Goal: Task Accomplishment & Management: Use online tool/utility

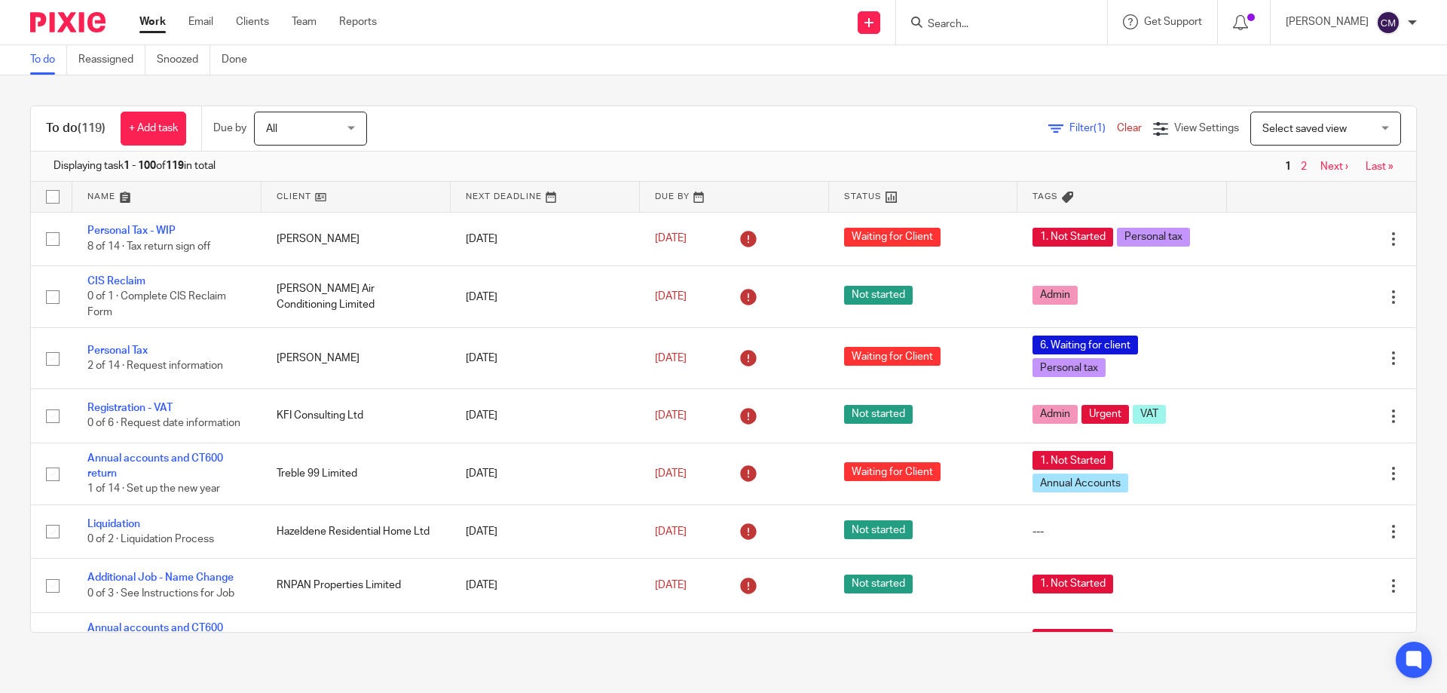
click at [1005, 17] on form at bounding box center [1006, 22] width 161 height 19
click at [1004, 18] on input "Search" at bounding box center [994, 25] width 136 height 14
type input "huw eva"
click at [1026, 50] on link at bounding box center [1054, 64] width 262 height 35
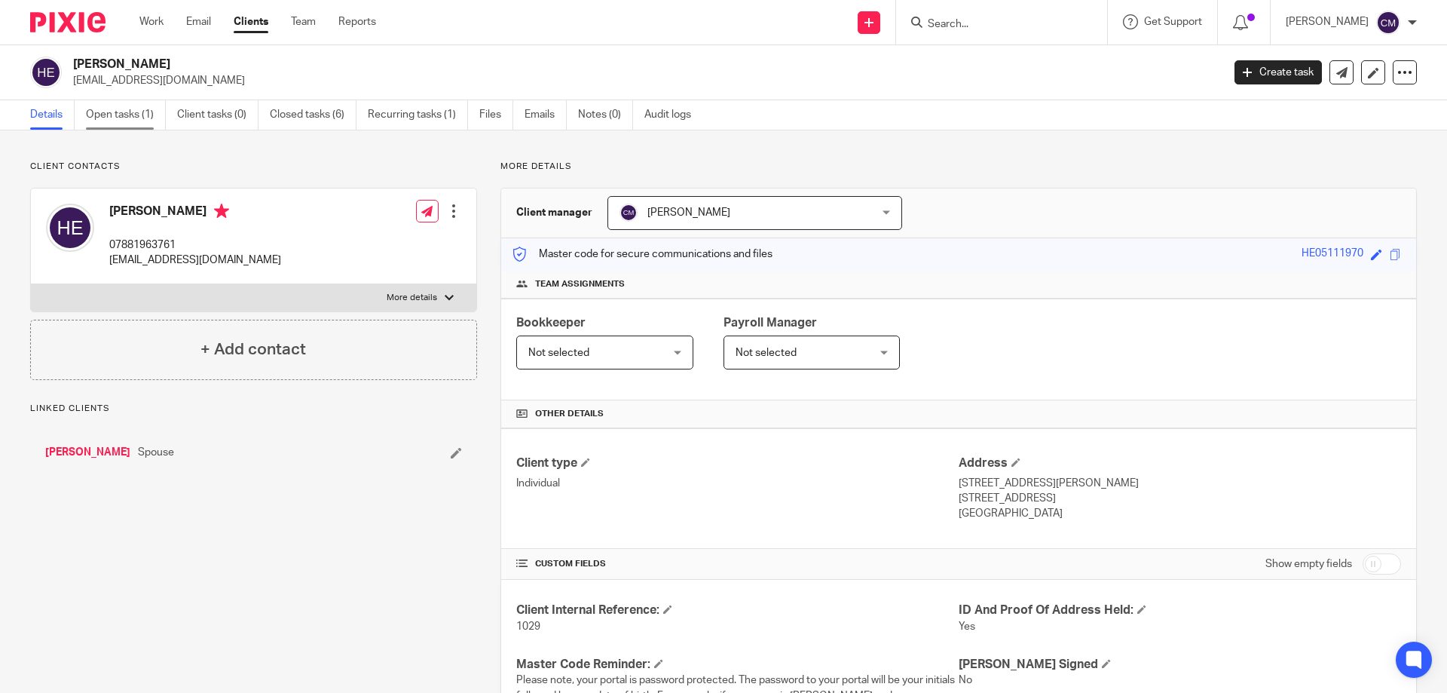
click at [125, 109] on link "Open tasks (1)" at bounding box center [126, 114] width 80 height 29
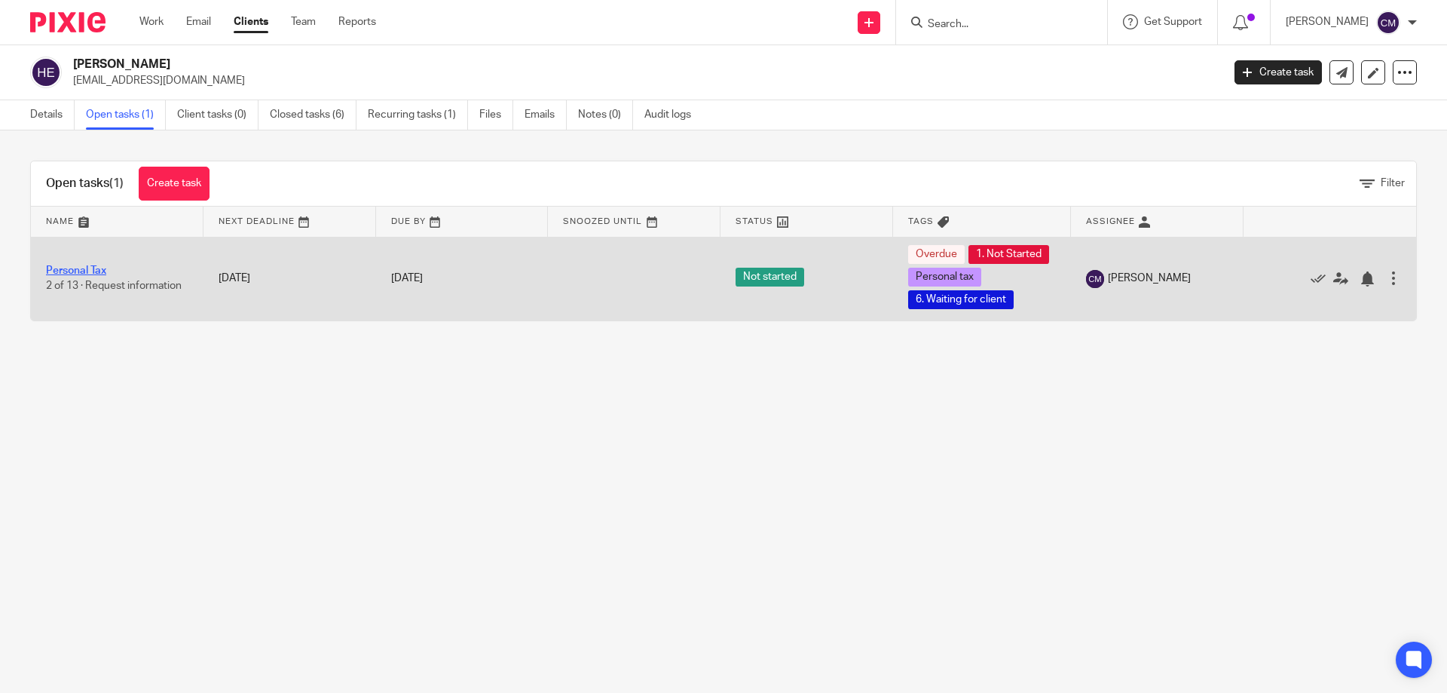
click at [84, 269] on link "Personal Tax" at bounding box center [76, 270] width 60 height 11
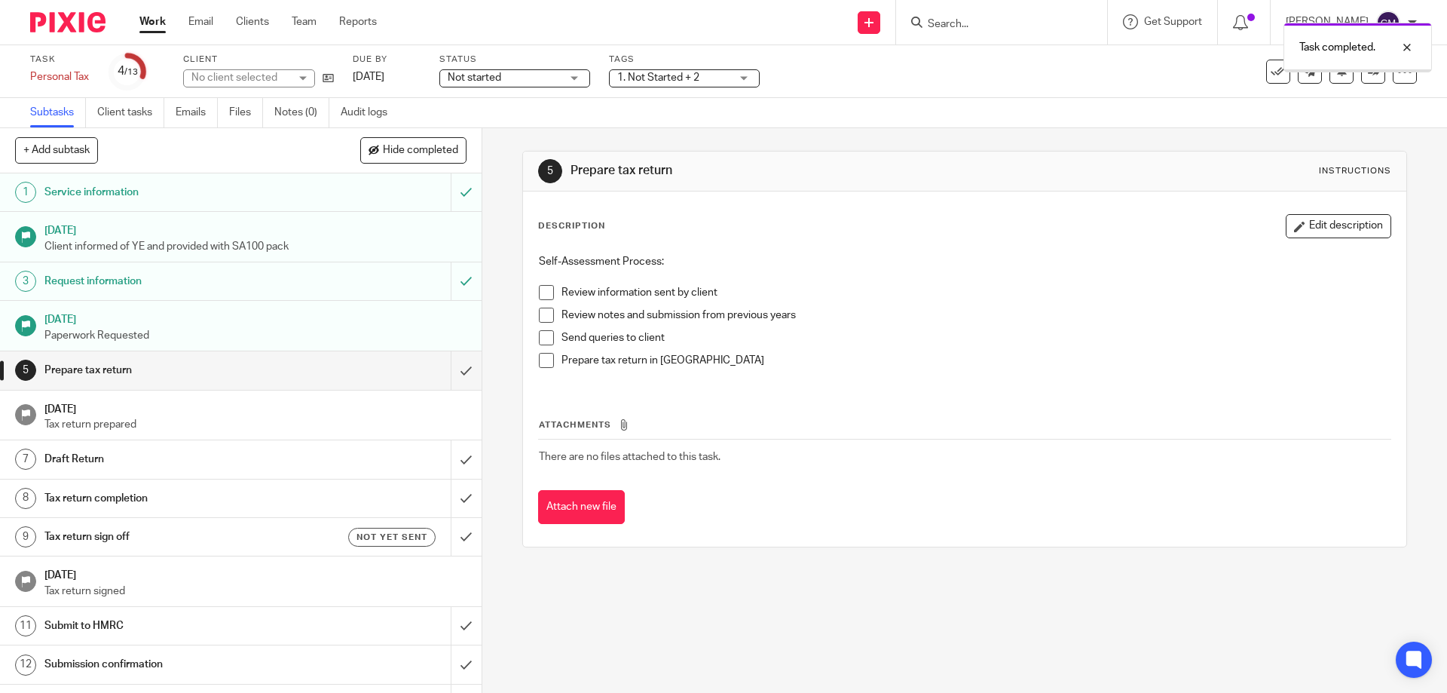
click at [450, 375] on input "submit" at bounding box center [241, 370] width 482 height 38
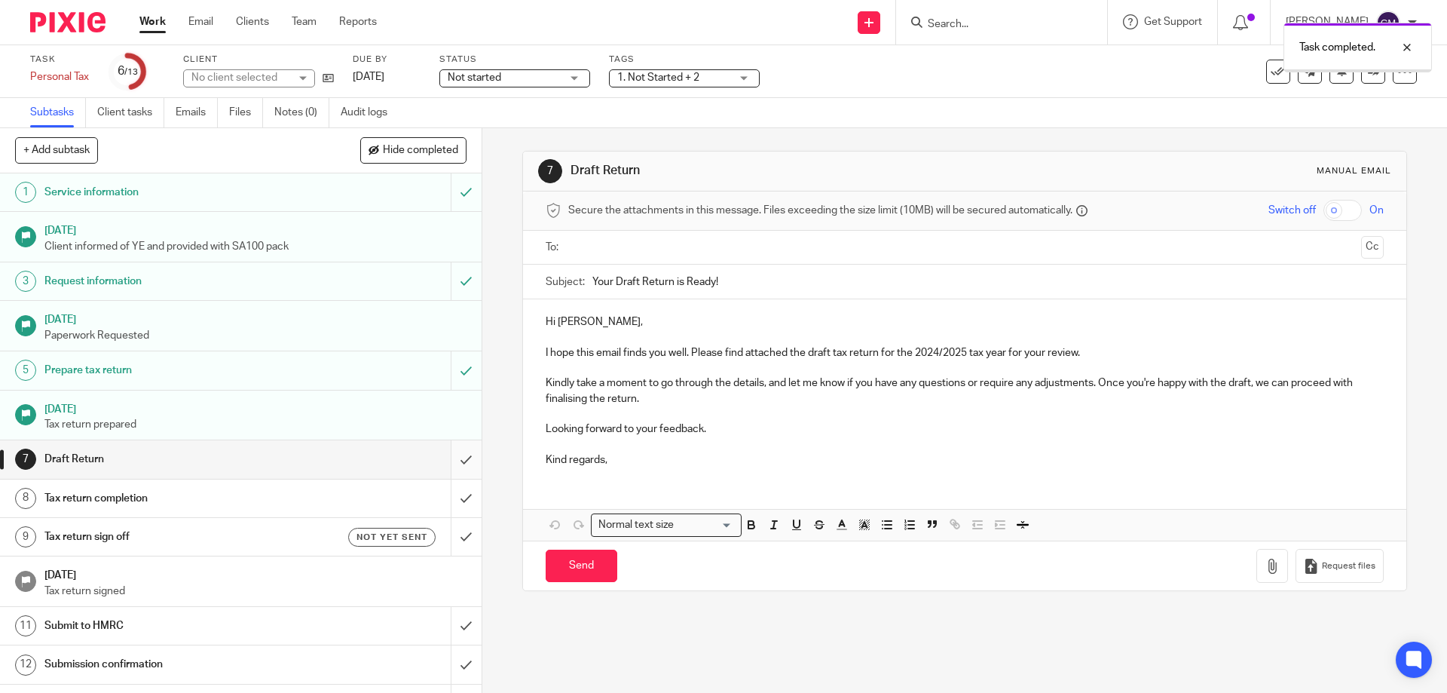
click at [454, 460] on input "submit" at bounding box center [241, 459] width 482 height 38
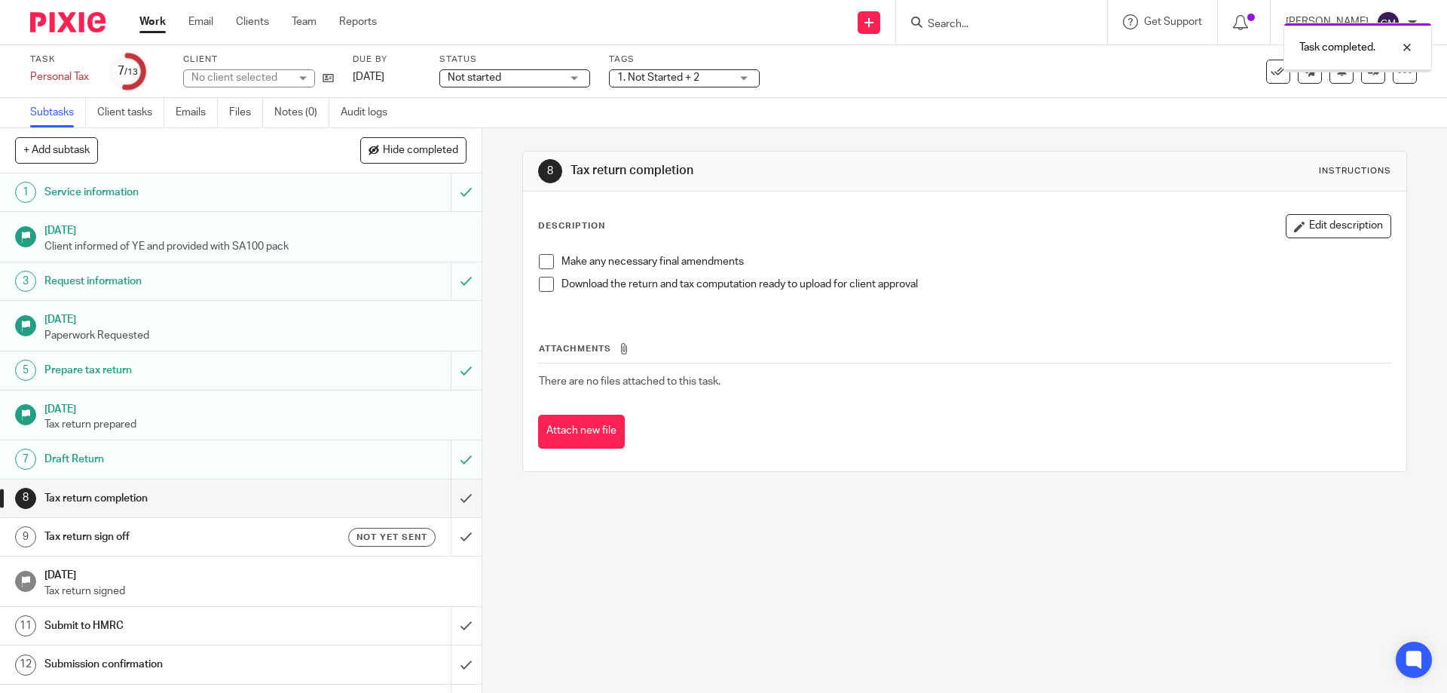
click at [456, 497] on input "submit" at bounding box center [241, 498] width 482 height 38
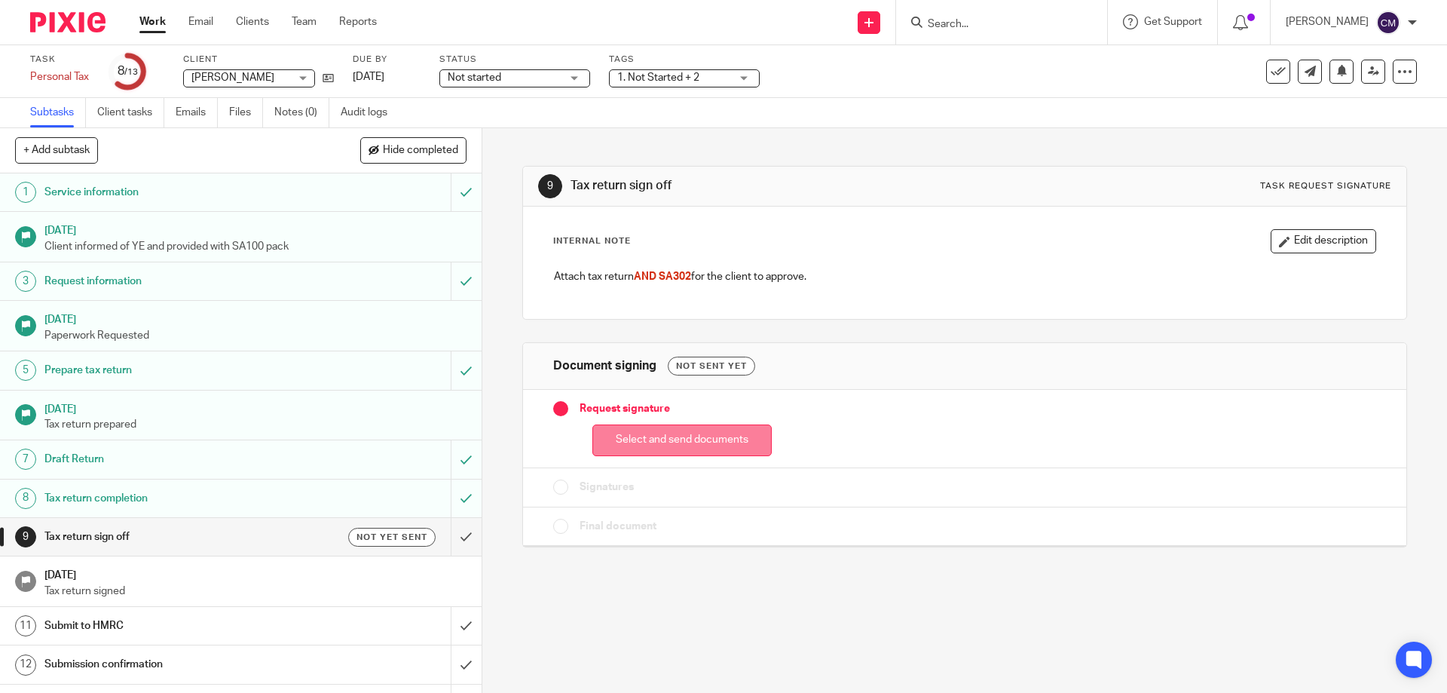
click at [666, 444] on button "Select and send documents" at bounding box center [681, 440] width 179 height 32
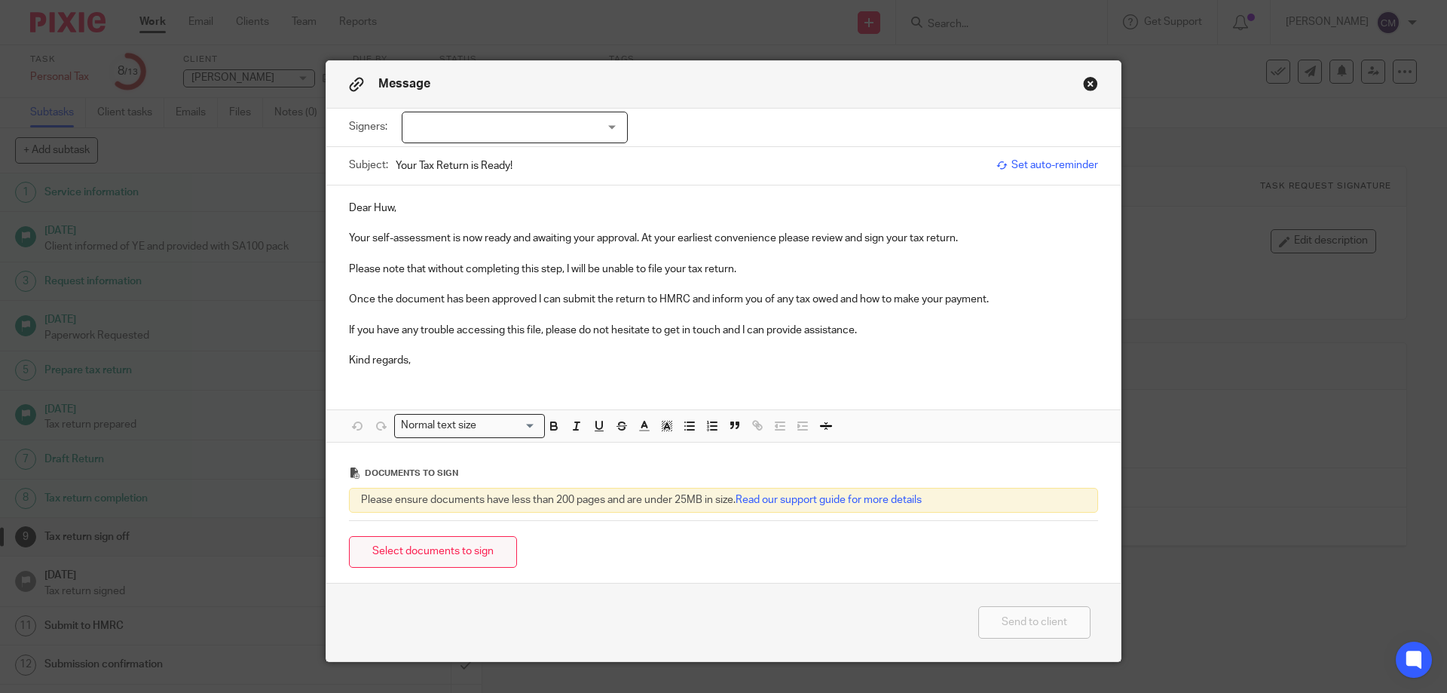
click at [435, 549] on button "Select documents to sign" at bounding box center [433, 552] width 168 height 32
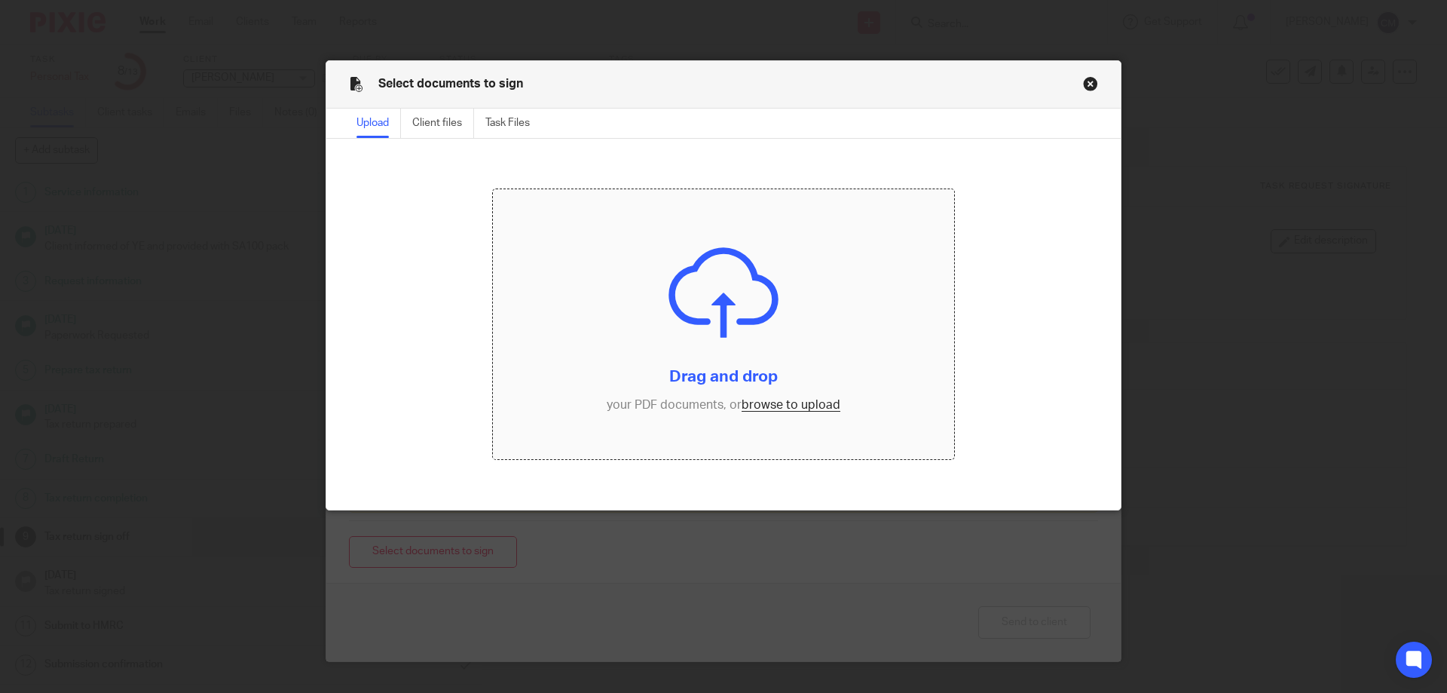
click at [763, 405] on input "file" at bounding box center [724, 324] width 462 height 270
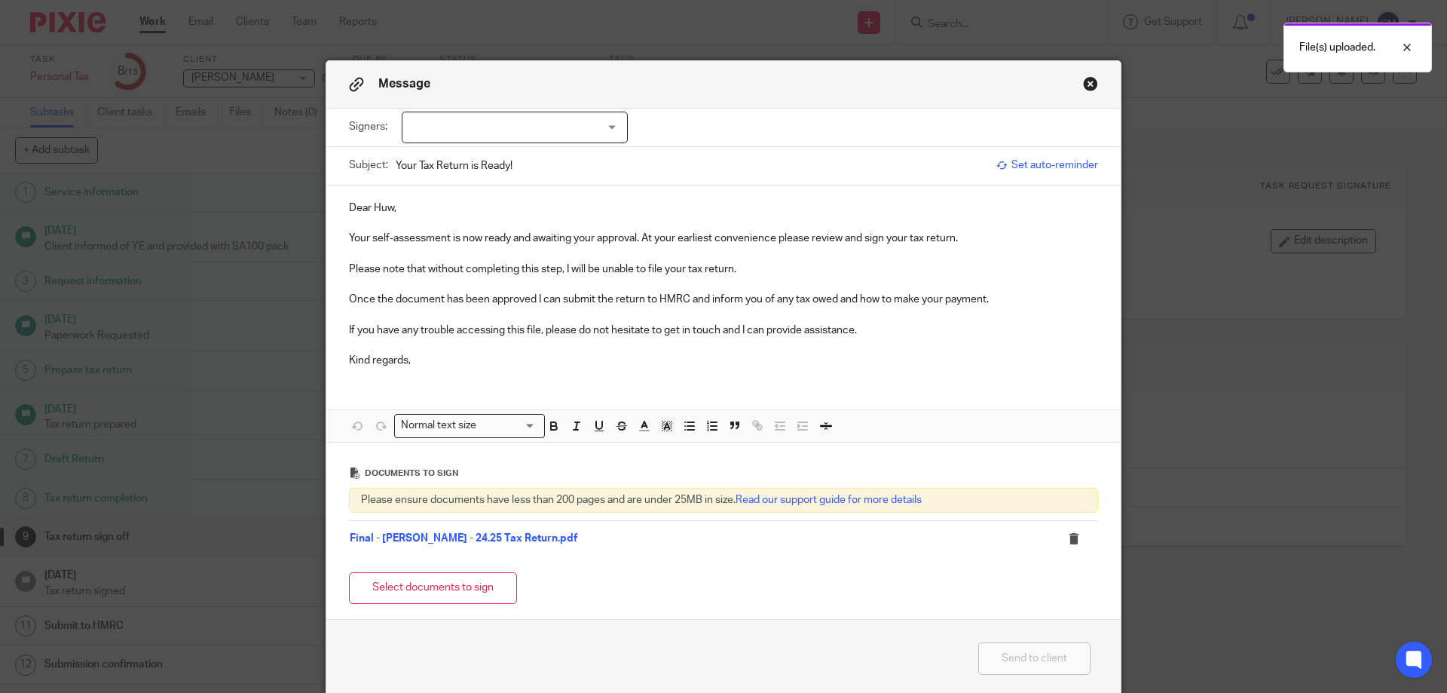
click at [786, 268] on p "Please note that without completing this step, I will be unable to file your ta…" at bounding box center [723, 269] width 749 height 15
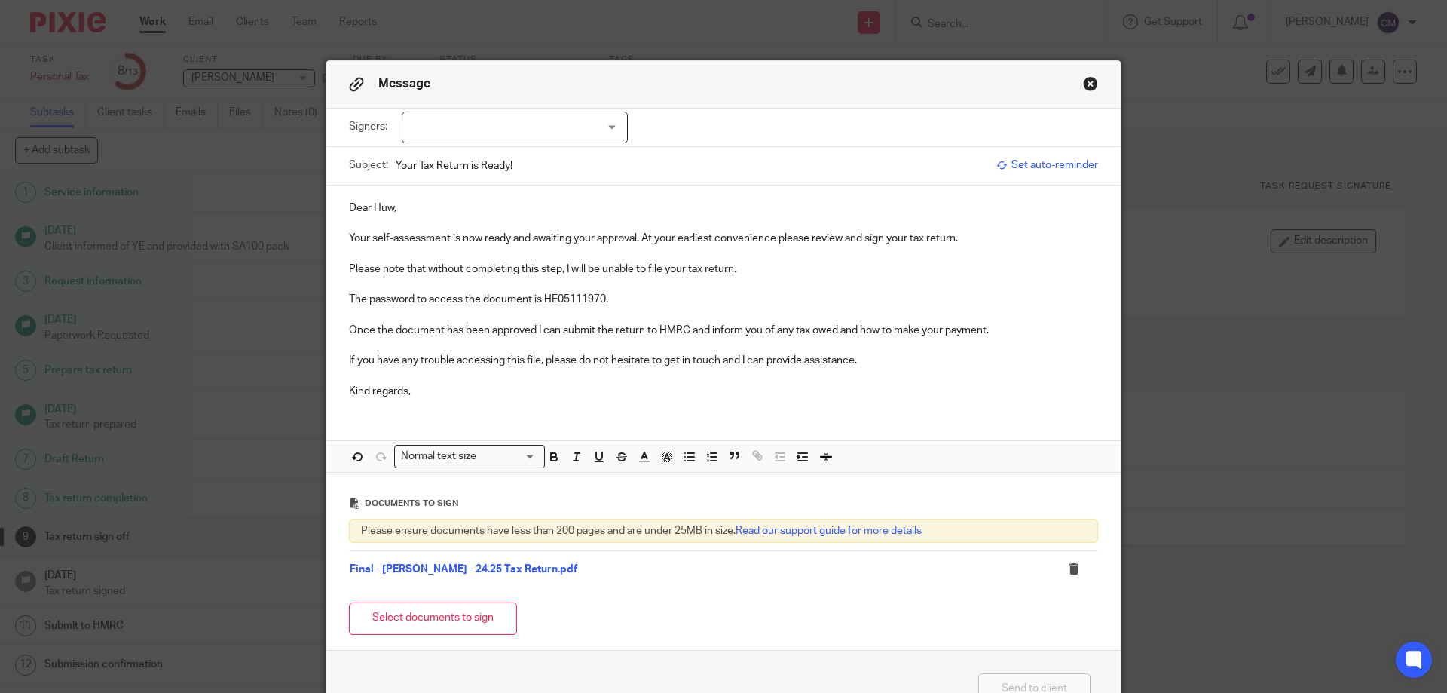
click at [442, 392] on p "Kind regards," at bounding box center [723, 391] width 749 height 15
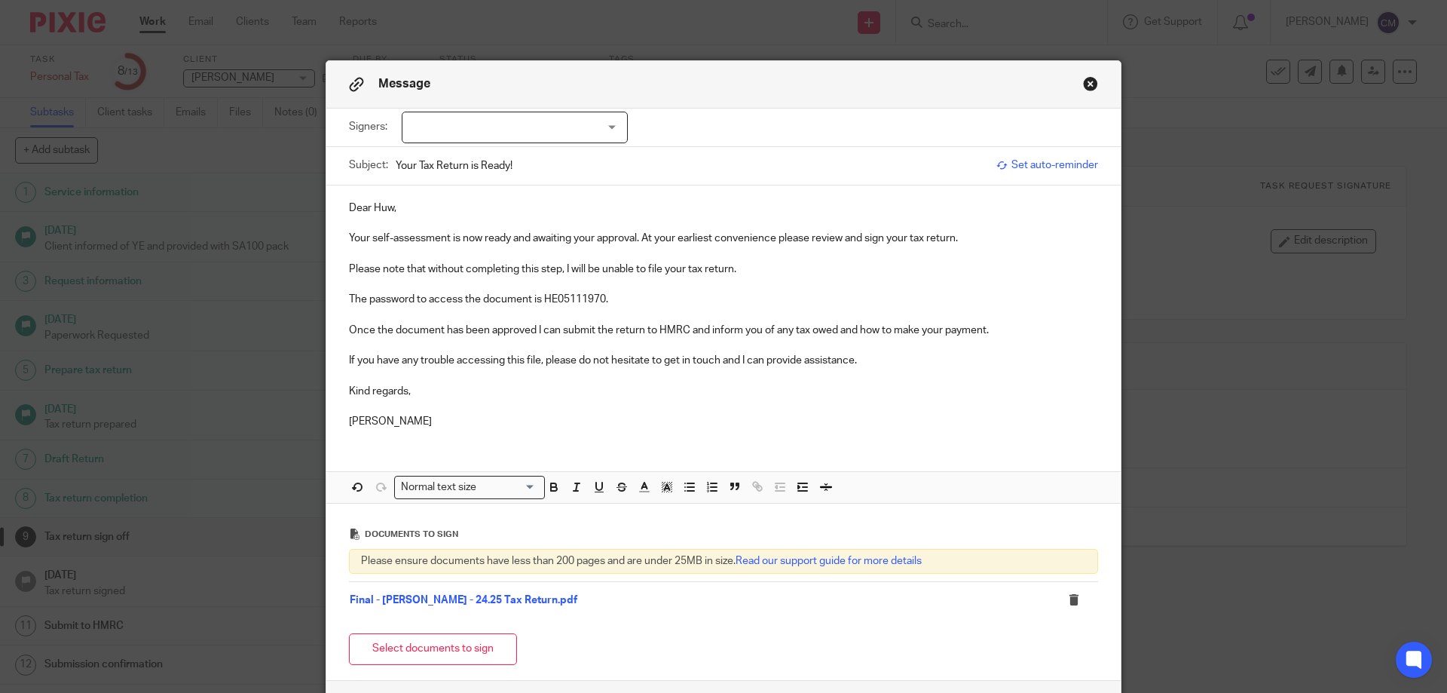
click at [464, 126] on div at bounding box center [515, 128] width 226 height 32
click at [454, 161] on span "[PERSON_NAME]" at bounding box center [464, 158] width 83 height 11
checkbox input "true"
click at [671, 348] on p at bounding box center [723, 345] width 749 height 15
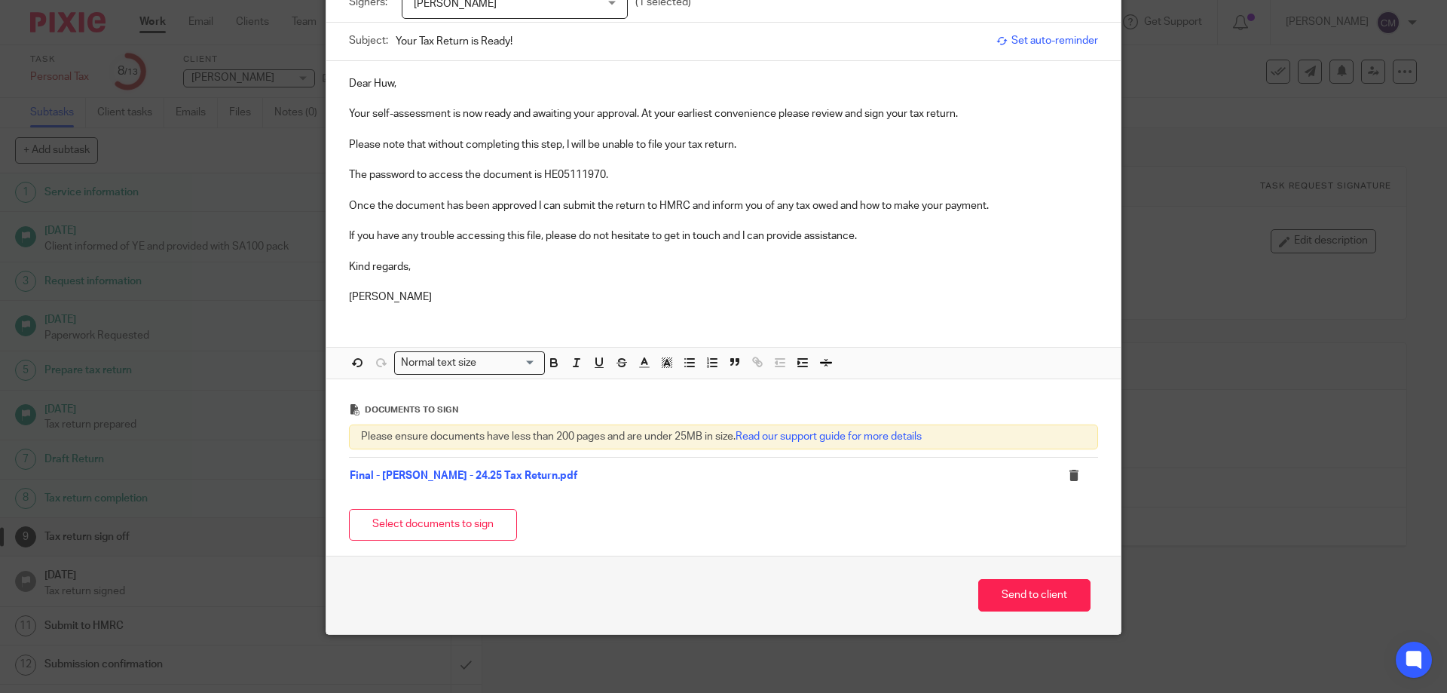
scroll to position [127, 0]
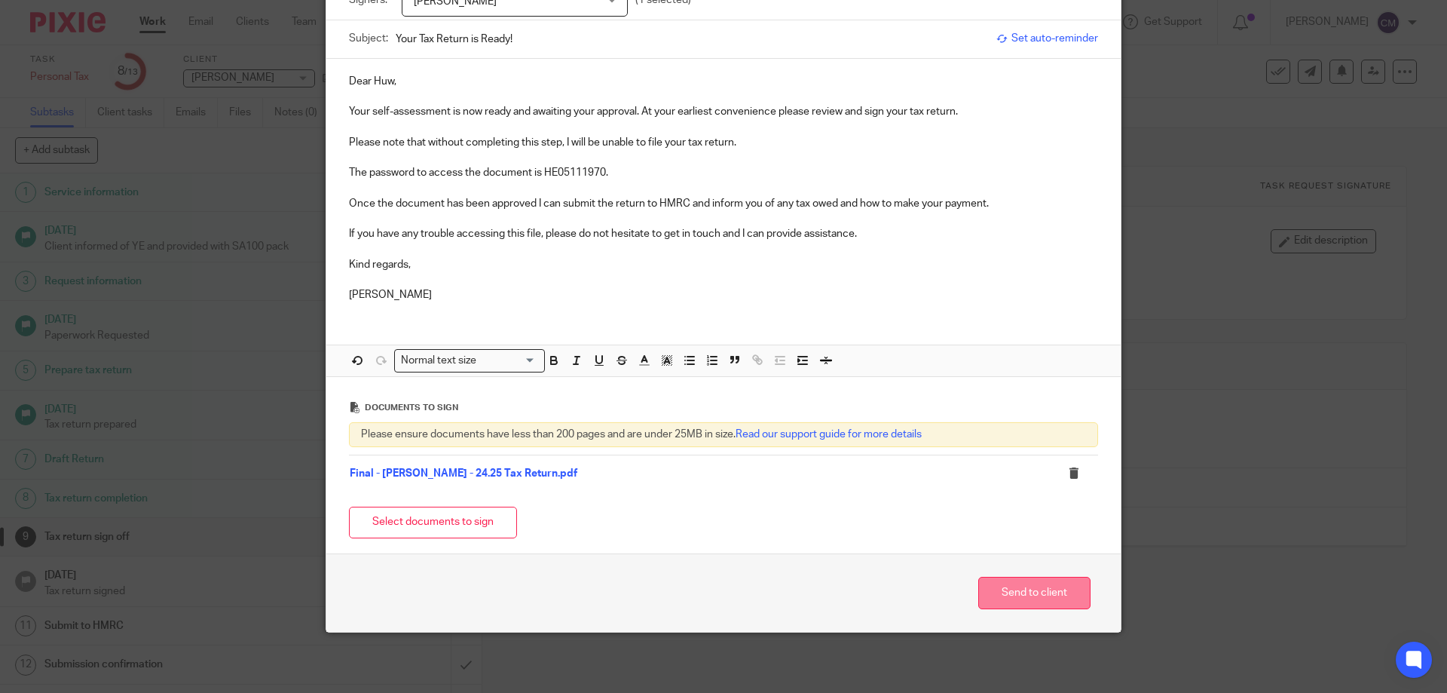
click at [1019, 588] on button "Send to client" at bounding box center [1034, 593] width 112 height 32
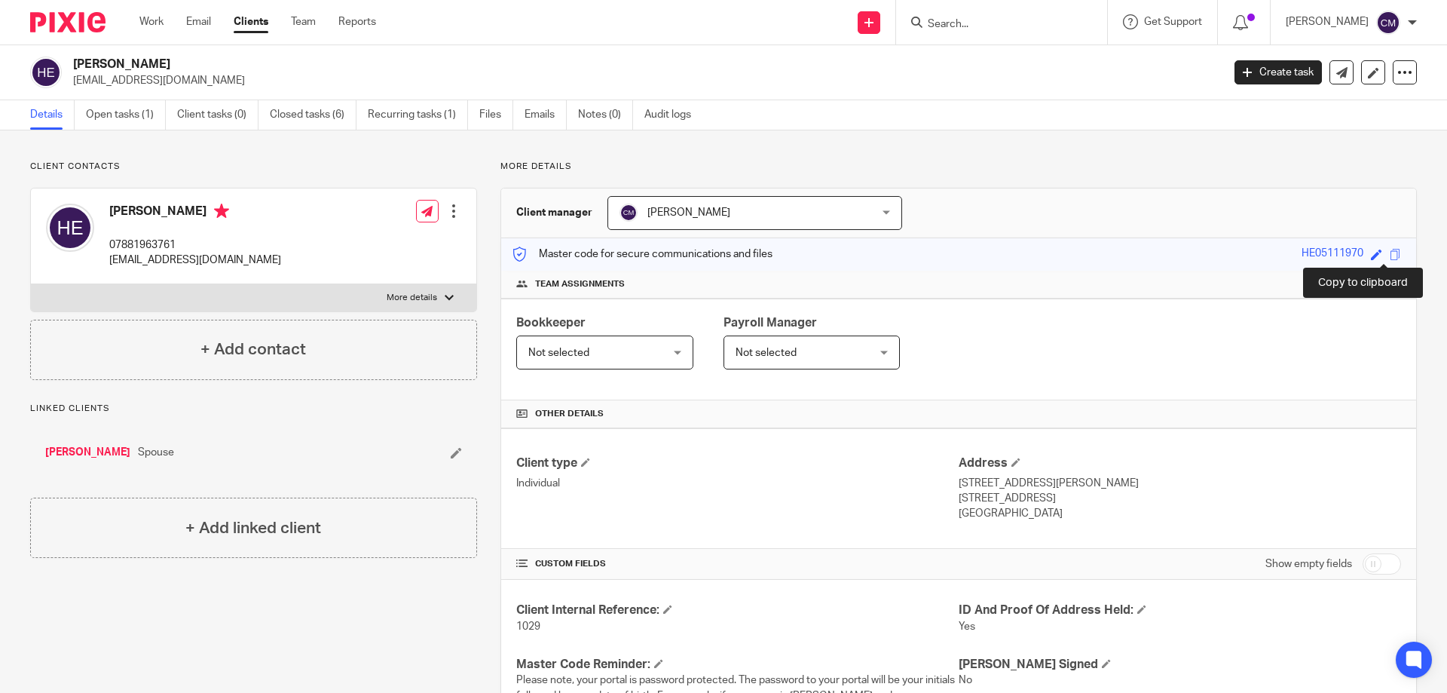
click at [1390, 251] on span at bounding box center [1395, 254] width 11 height 11
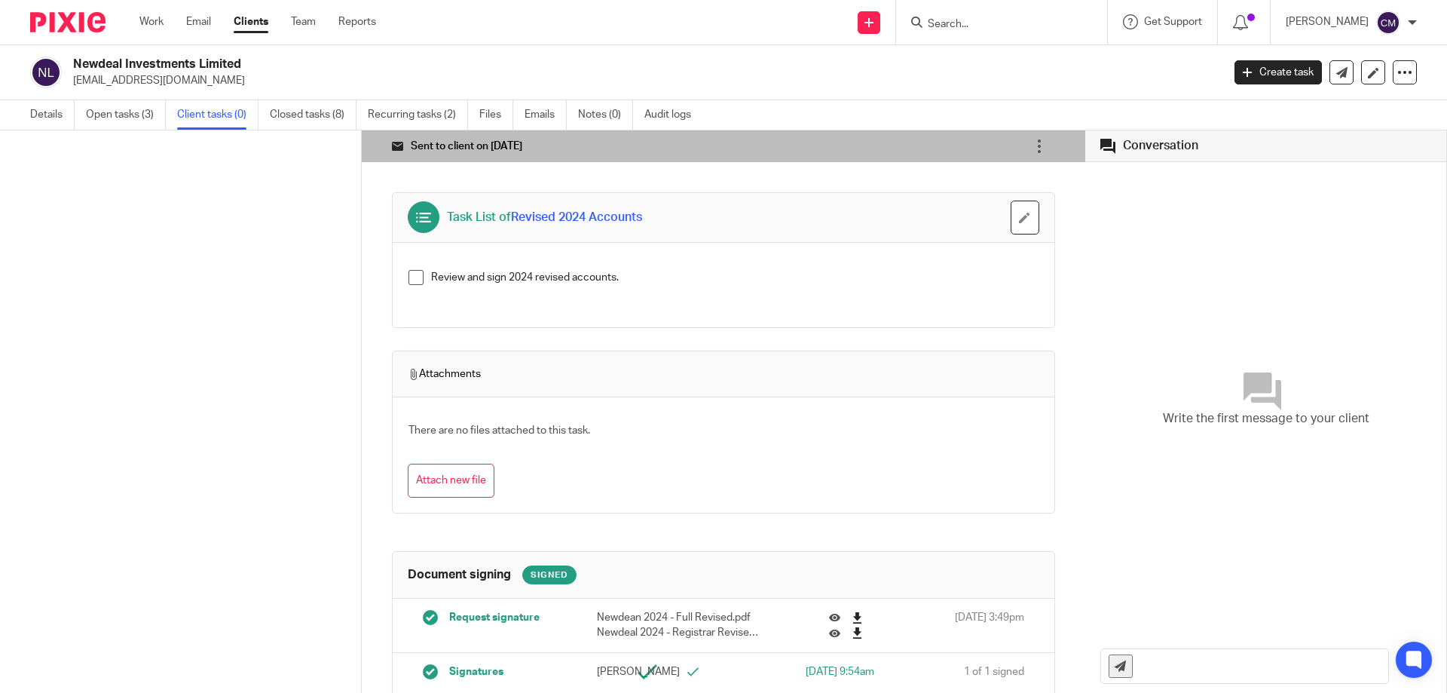
click at [81, 17] on img at bounding box center [67, 22] width 75 height 20
